Goal: Information Seeking & Learning: Learn about a topic

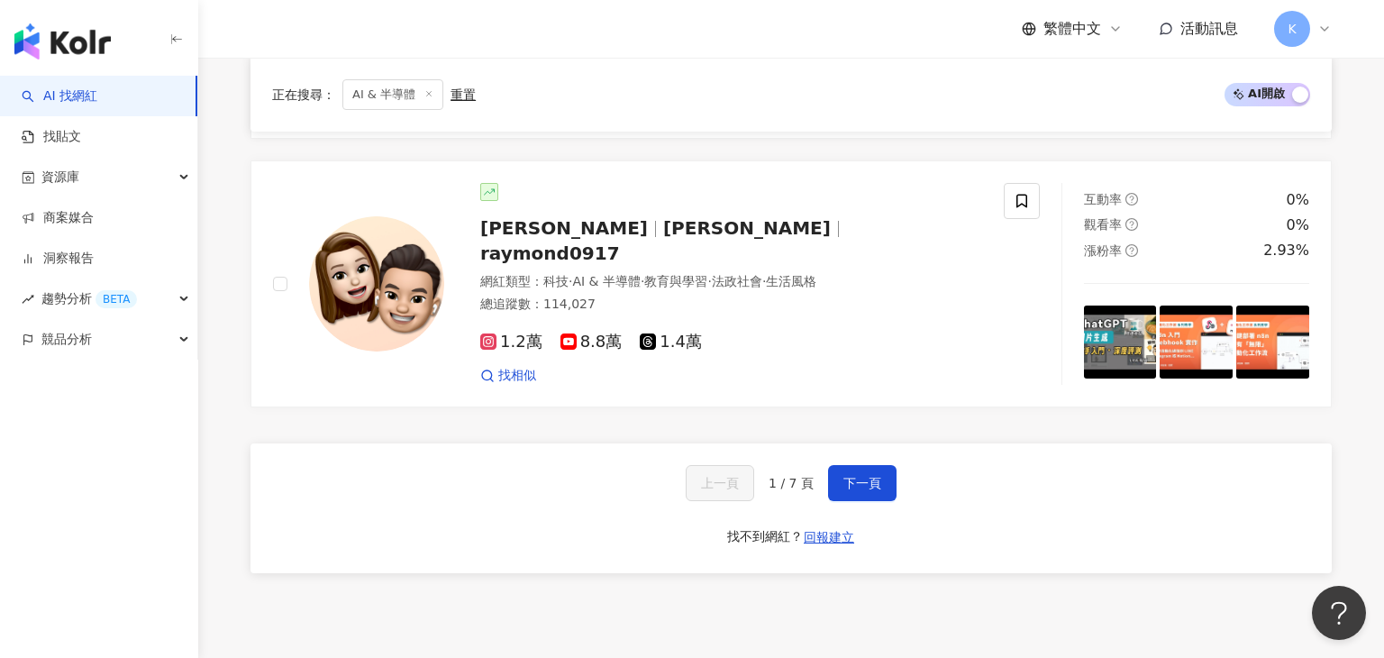
scroll to position [3069, 0]
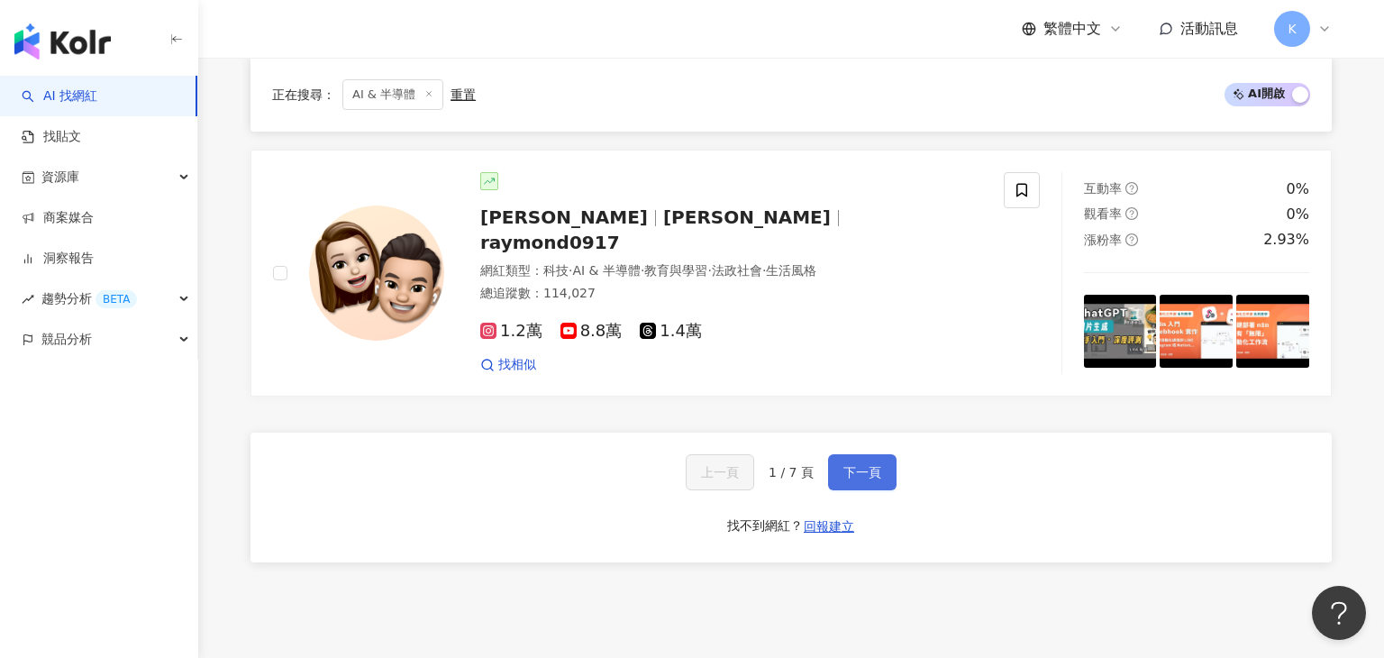
click at [691, 454] on button "下一頁" at bounding box center [862, 472] width 68 height 36
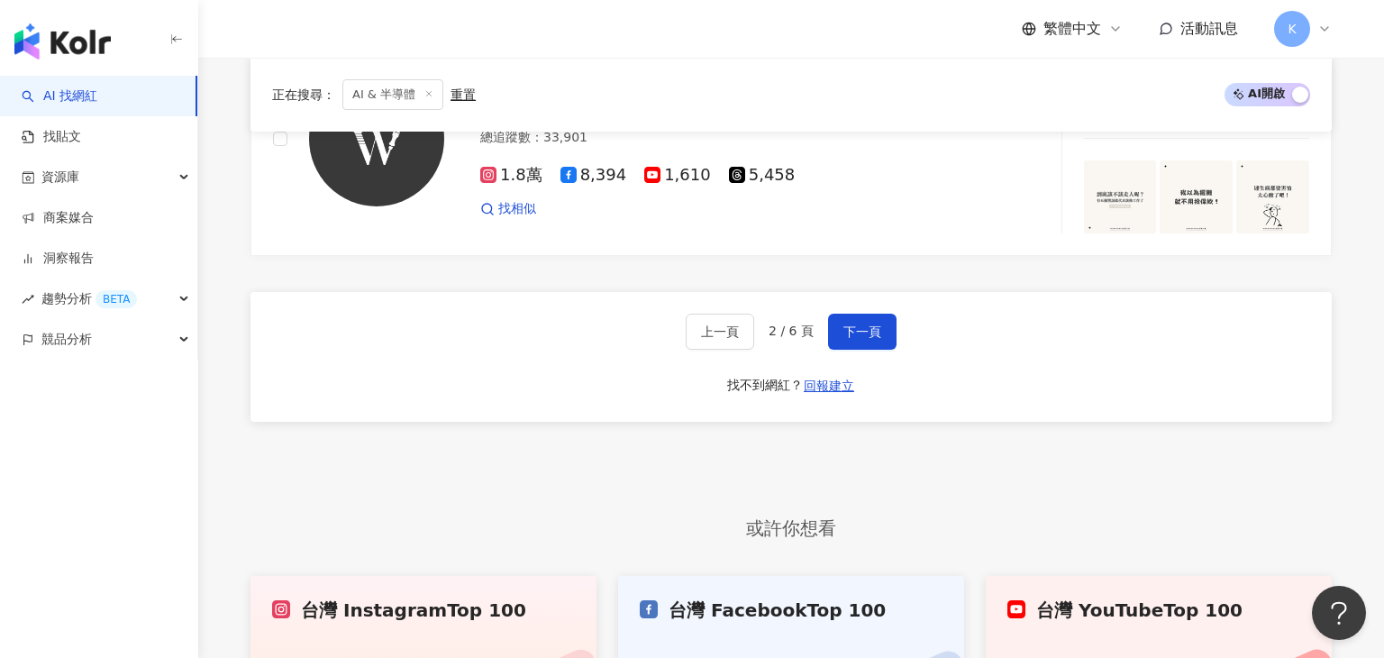
scroll to position [3187, 0]
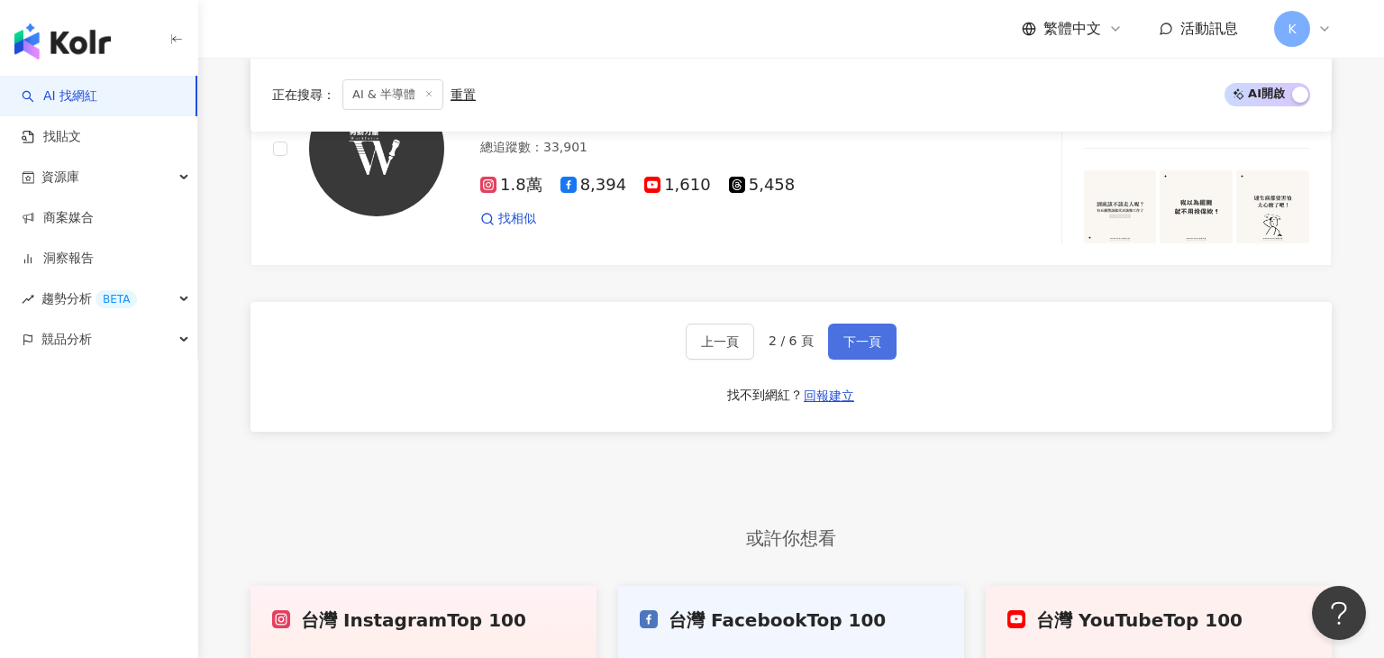
click at [691, 323] on button "下一頁" at bounding box center [862, 341] width 68 height 36
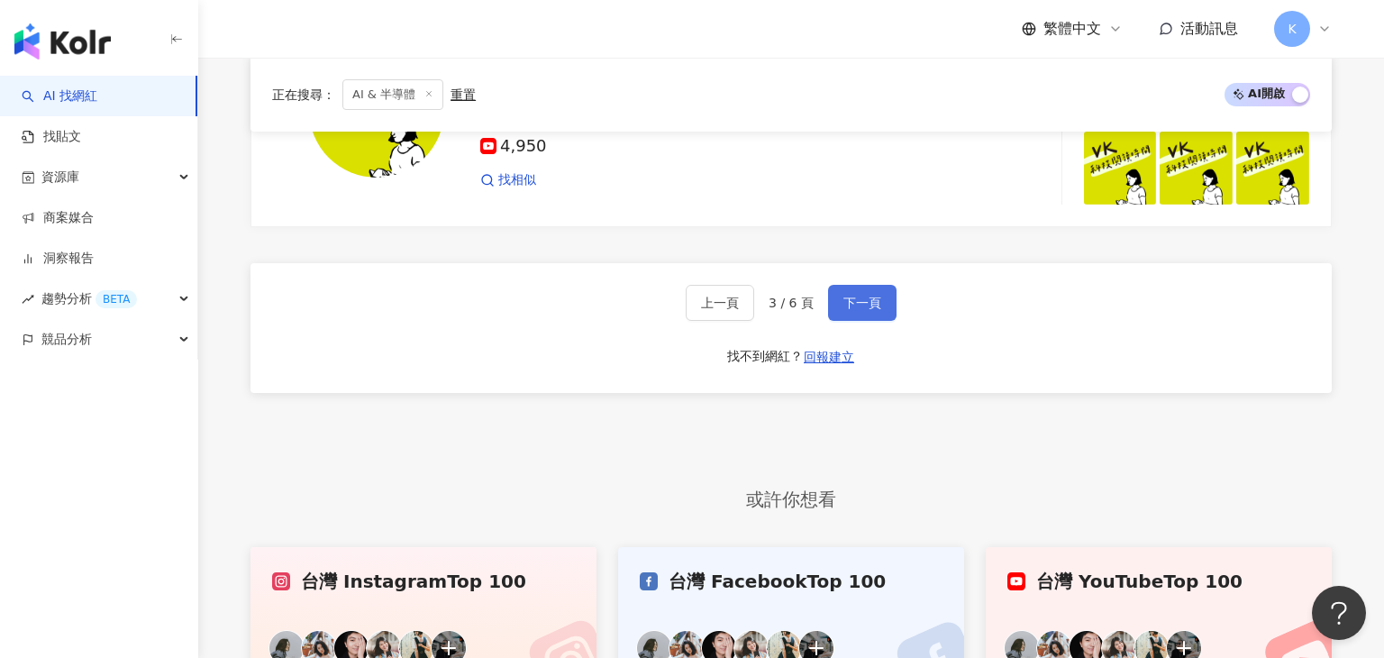
scroll to position [3211, 0]
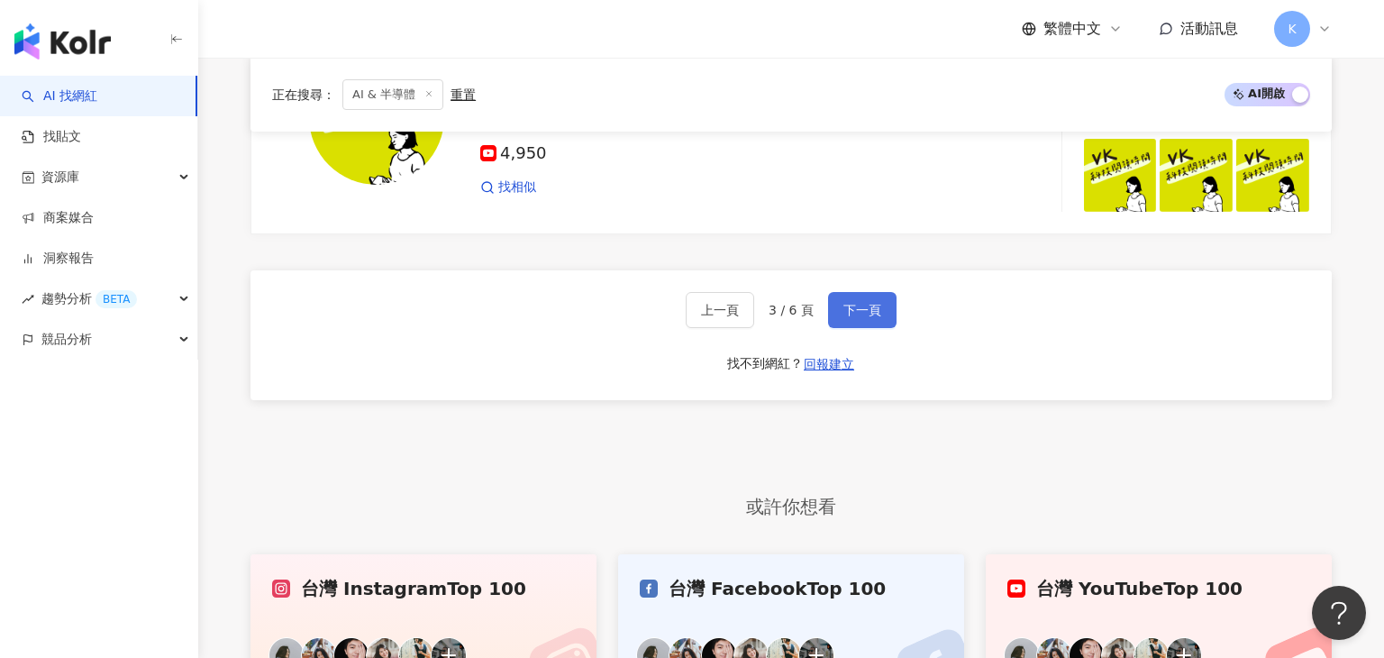
click at [691, 308] on button "下一頁" at bounding box center [862, 310] width 68 height 36
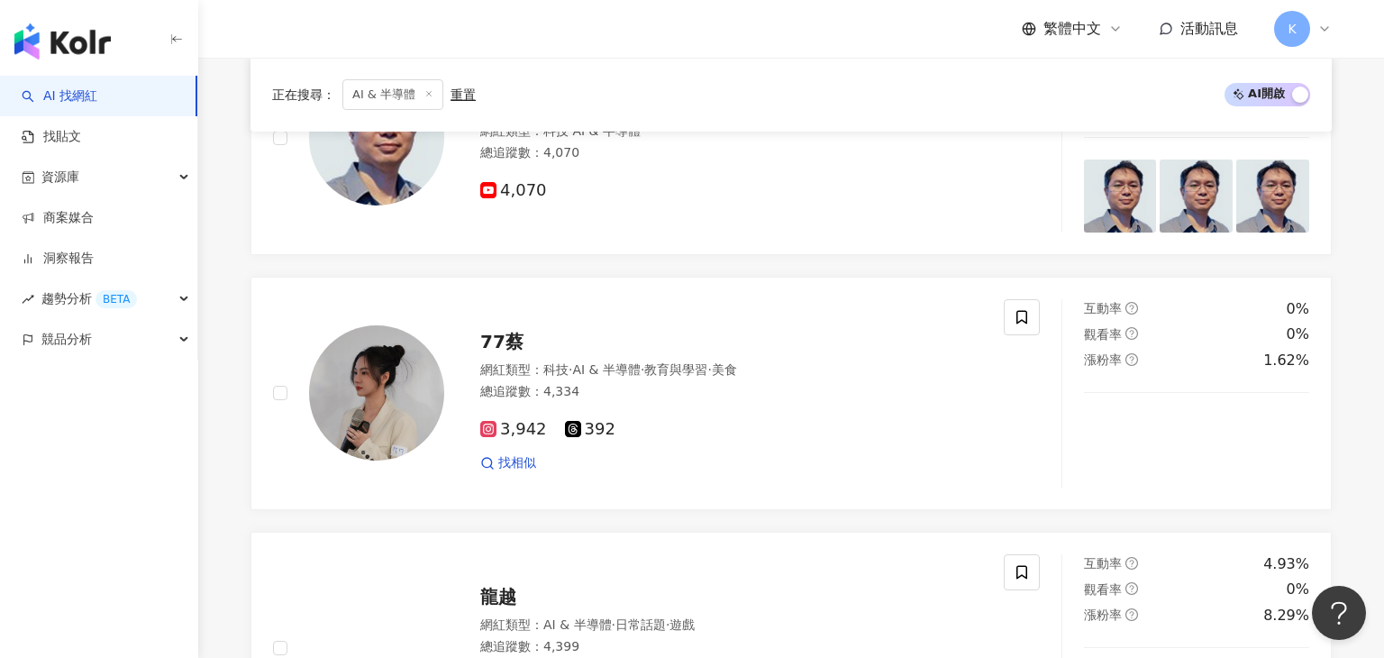
scroll to position [371, 0]
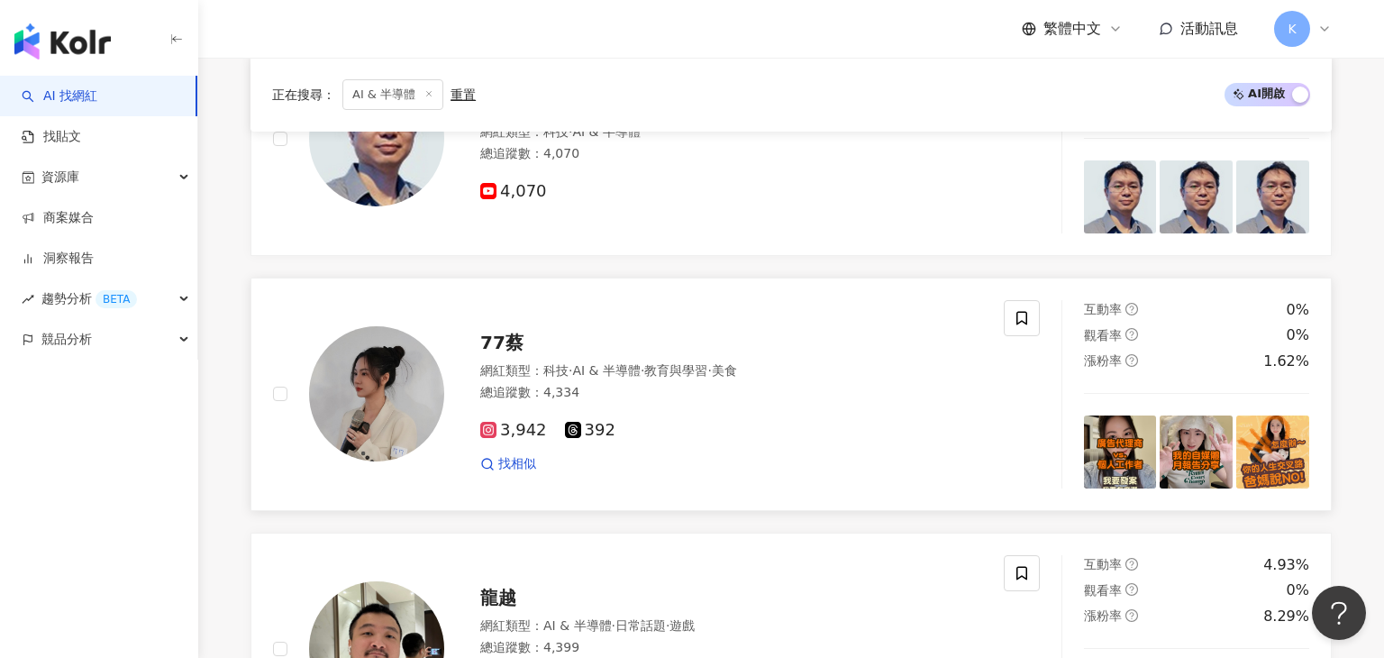
click at [691, 414] on div "3,942 392 找相似" at bounding box center [731, 439] width 502 height 67
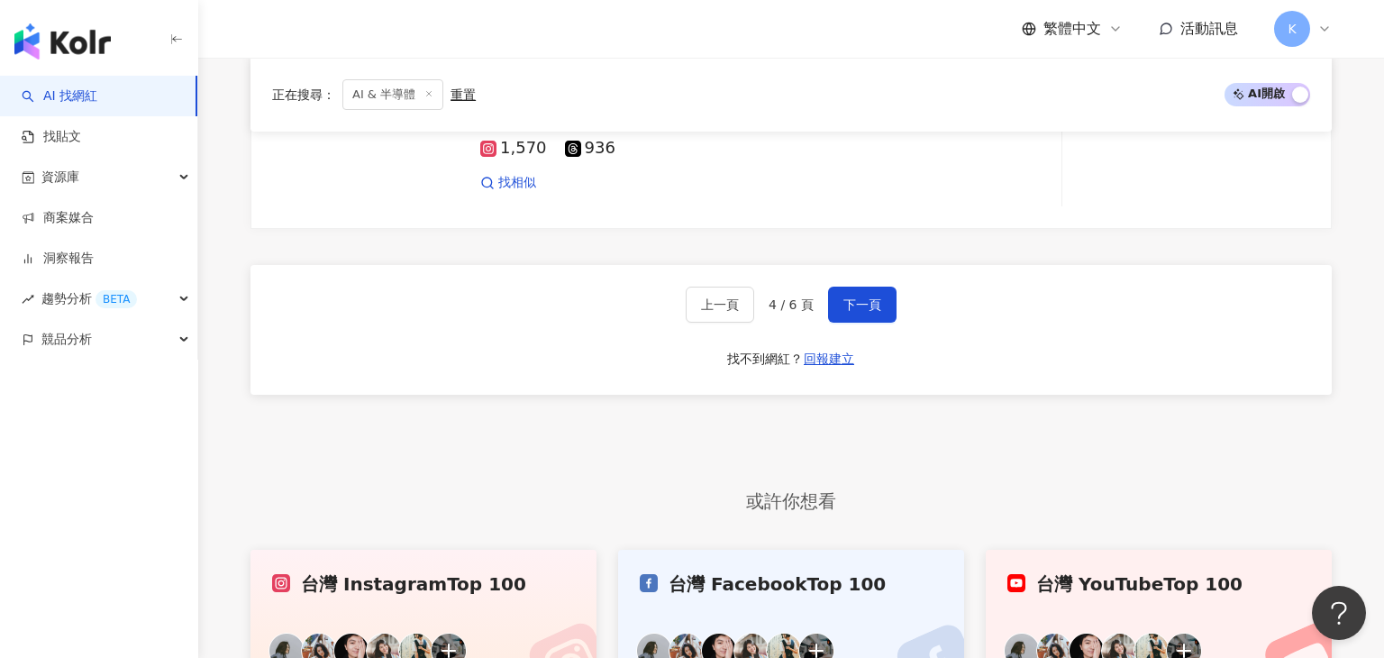
scroll to position [3191, 0]
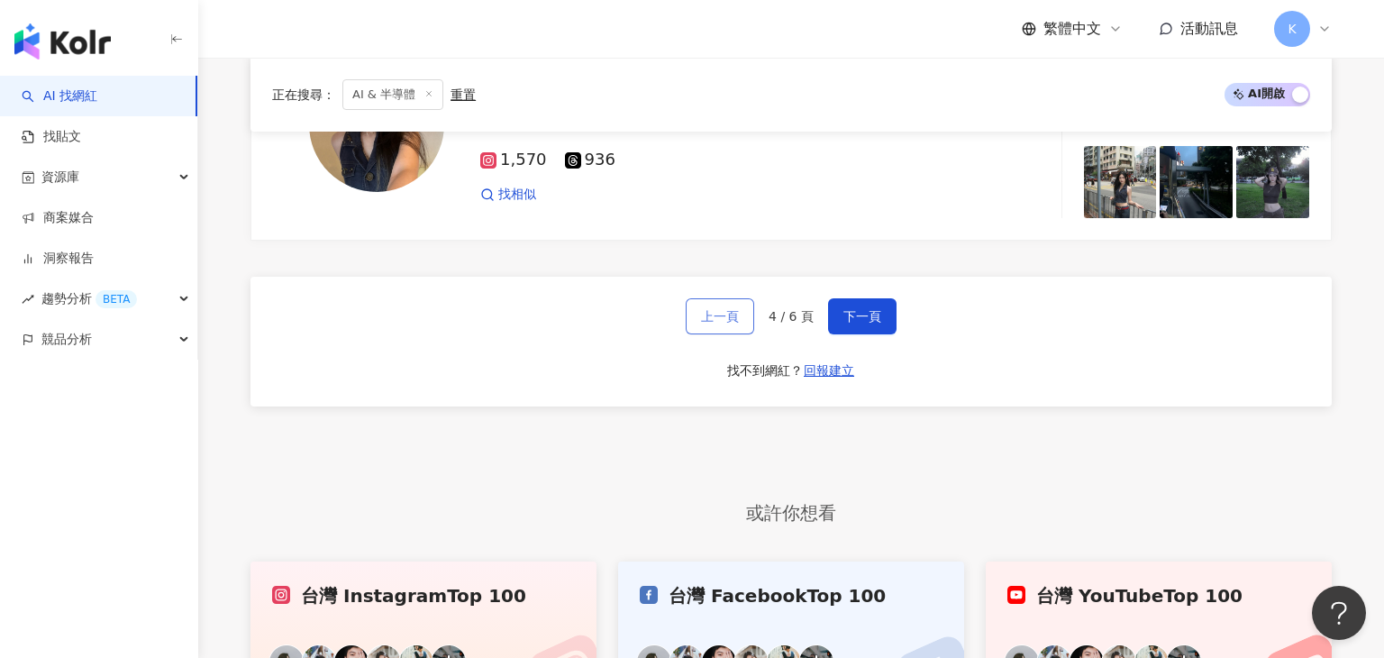
click at [691, 315] on span "上一頁" at bounding box center [720, 316] width 38 height 14
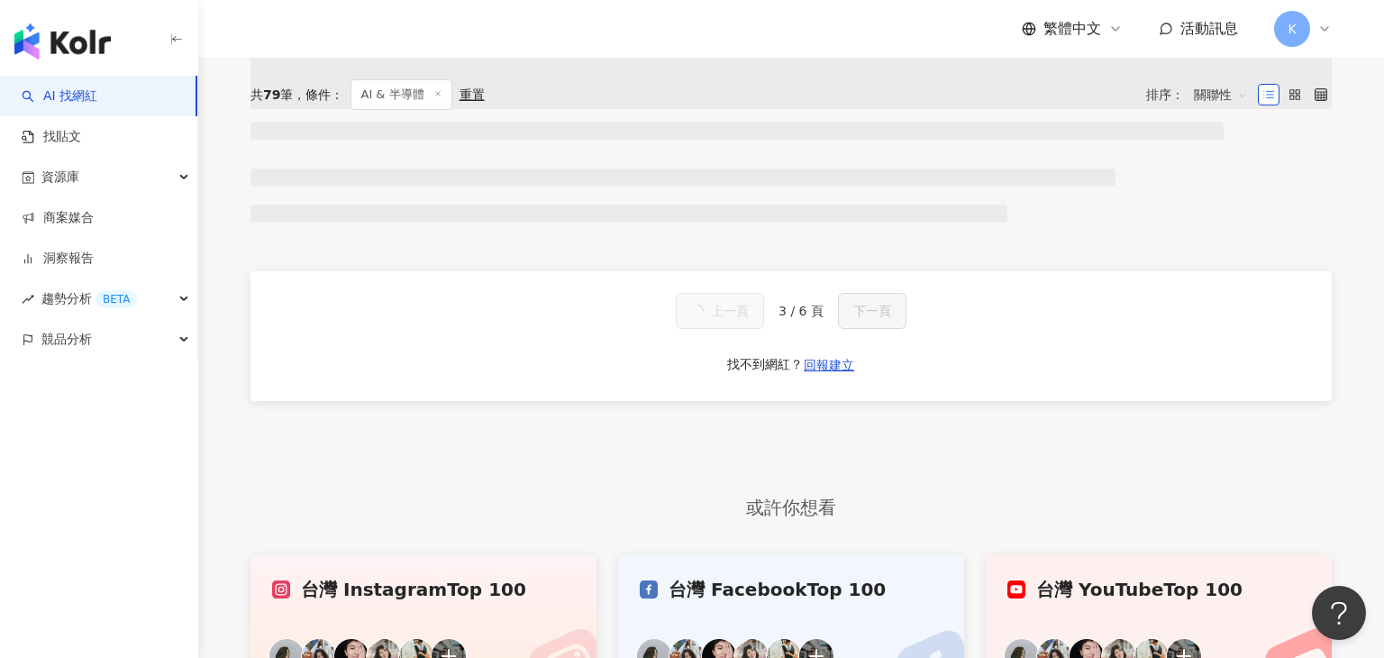
scroll to position [0, 0]
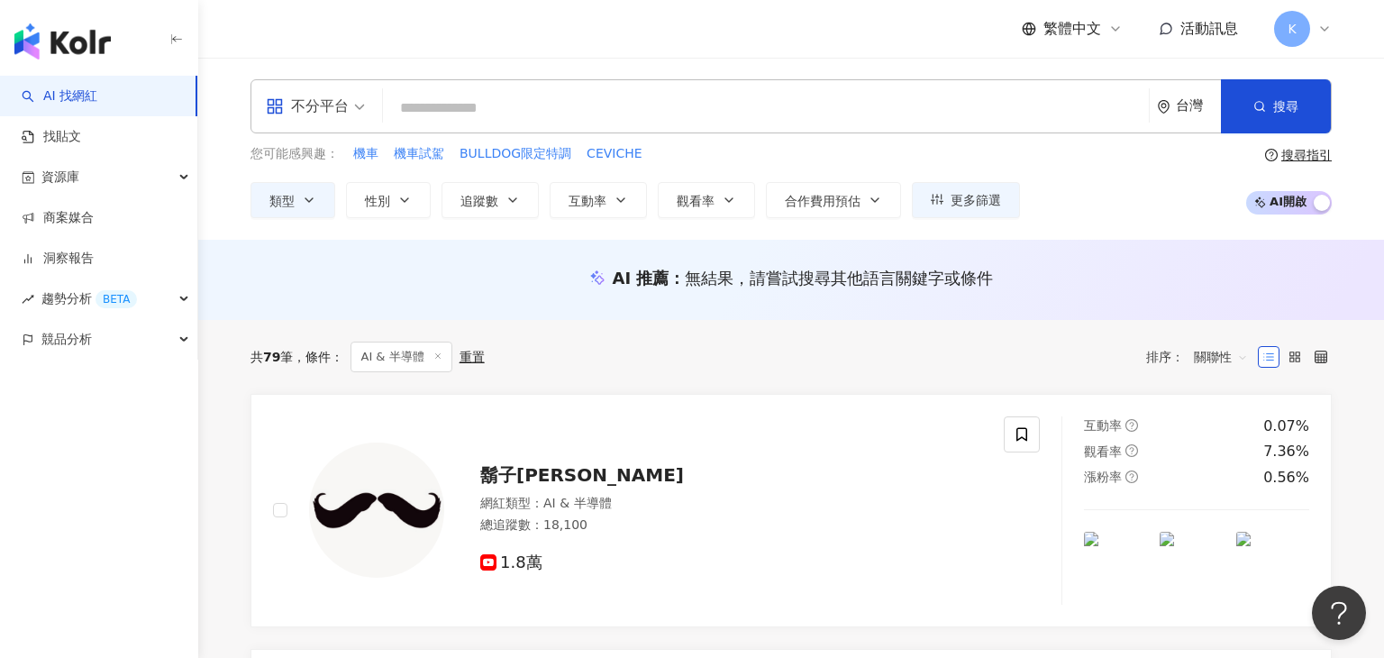
click at [393, 347] on span "AI & 半導體" at bounding box center [400, 356] width 101 height 31
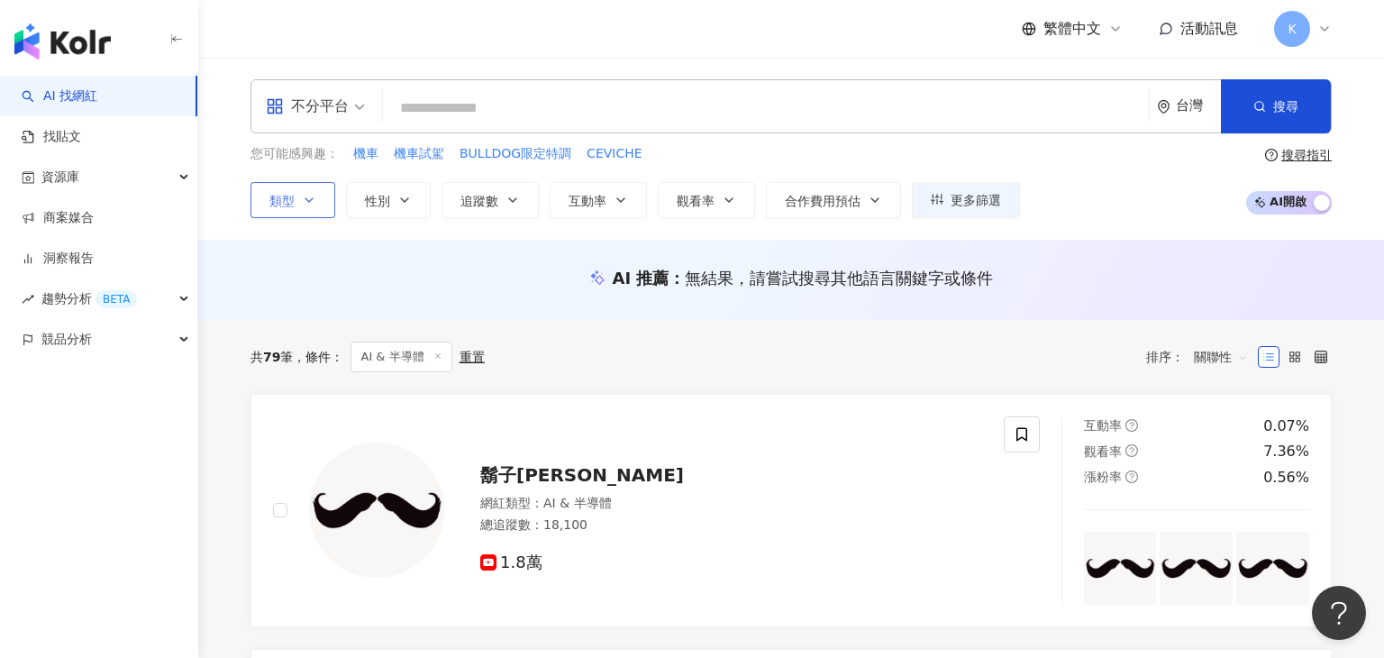
click at [304, 212] on button "類型" at bounding box center [292, 200] width 85 height 36
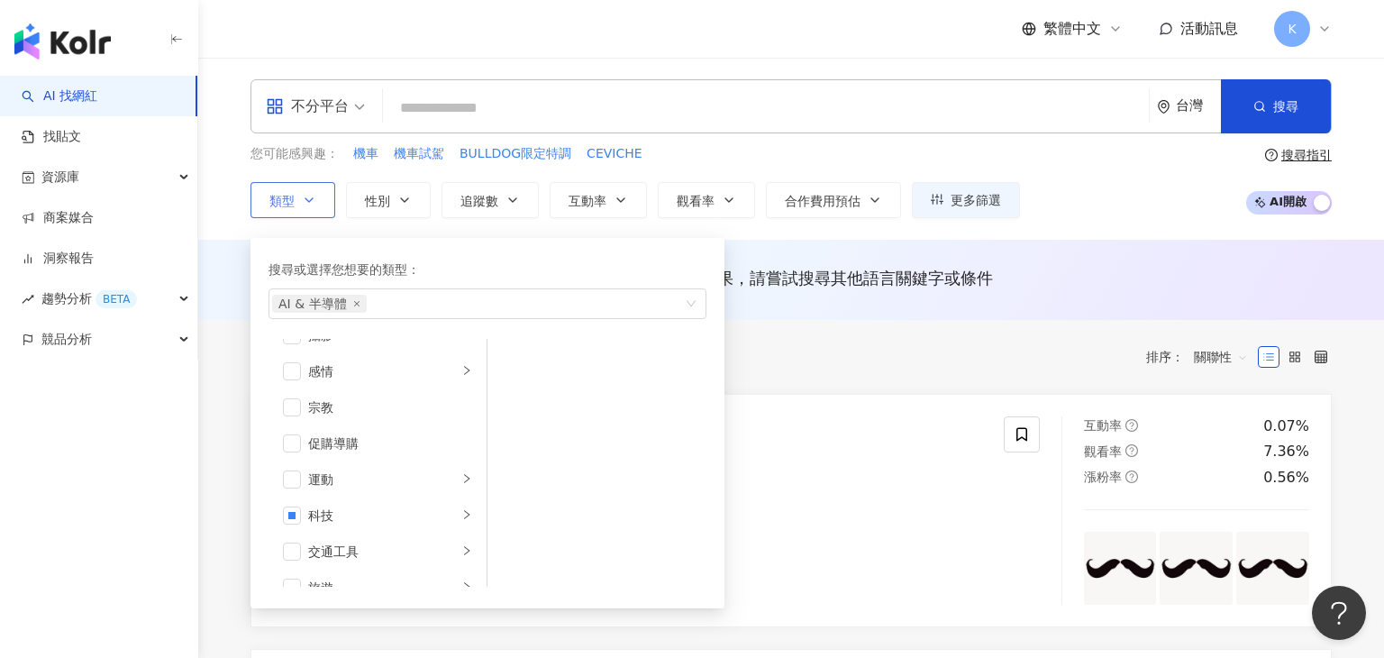
scroll to position [623, 0]
click at [377, 463] on div "科技" at bounding box center [383, 458] width 150 height 20
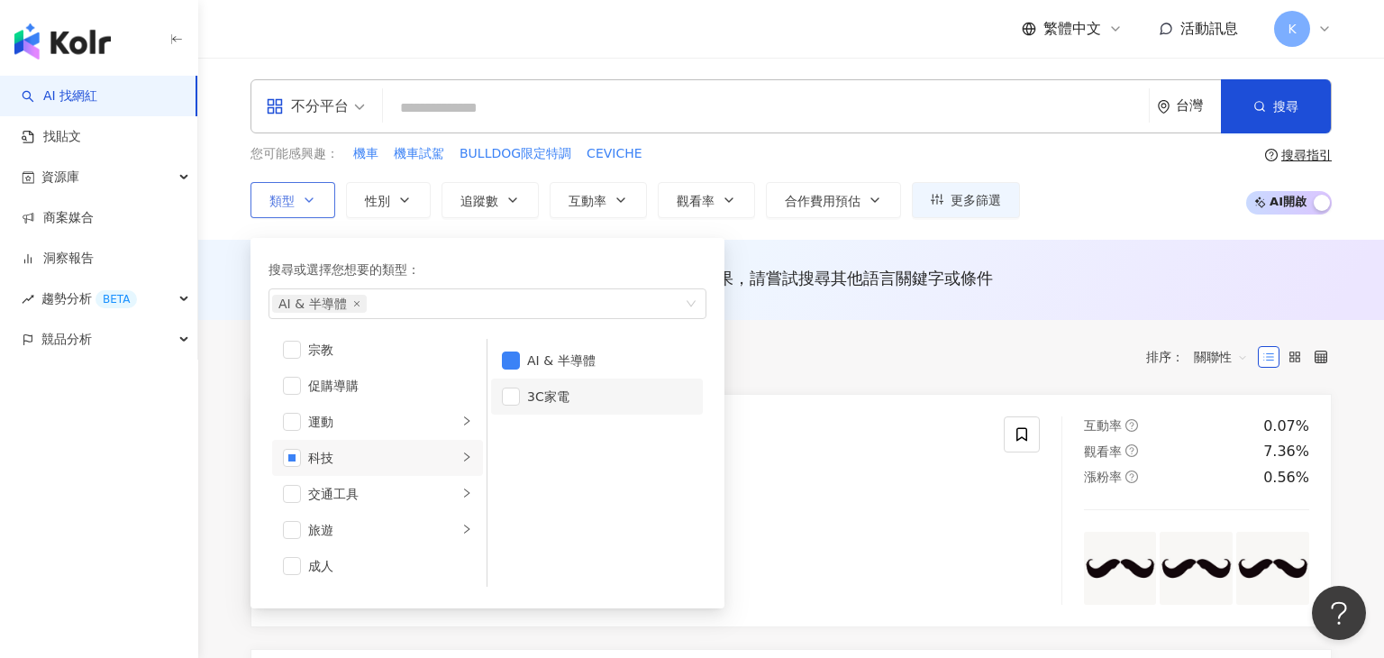
click at [507, 404] on li "3C家電" at bounding box center [597, 396] width 212 height 36
click at [511, 359] on span "button" at bounding box center [511, 360] width 18 height 18
click at [691, 364] on div "共 79 筆 條件 ： AI & 半導體 重置 排序： 關聯性" at bounding box center [790, 356] width 1081 height 31
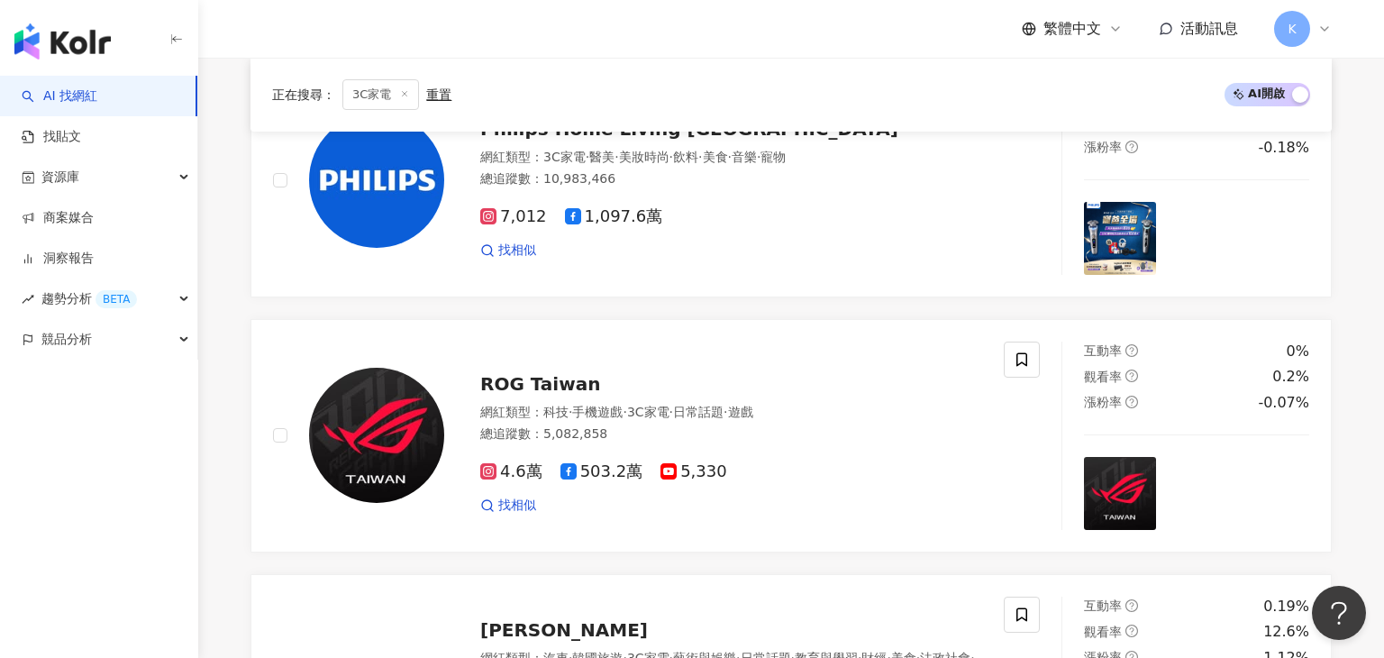
scroll to position [333, 0]
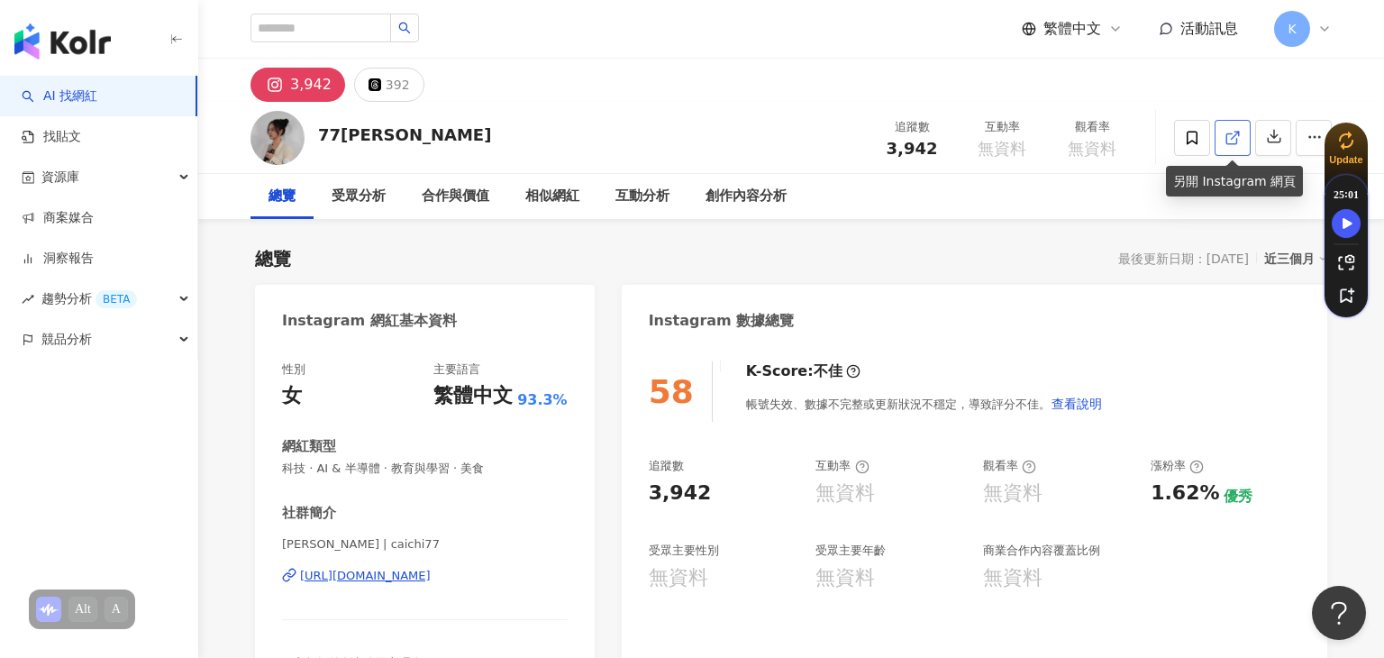
click at [1224, 136] on icon at bounding box center [1232, 138] width 16 height 16
